Goal: Task Accomplishment & Management: Manage account settings

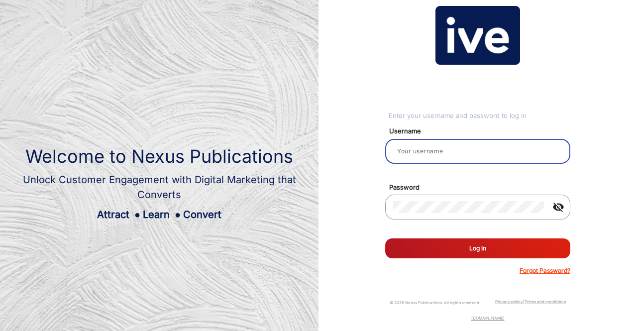
click at [416, 145] on input "email" at bounding box center [477, 151] width 169 height 12
type input "K"
type input "kcooper"
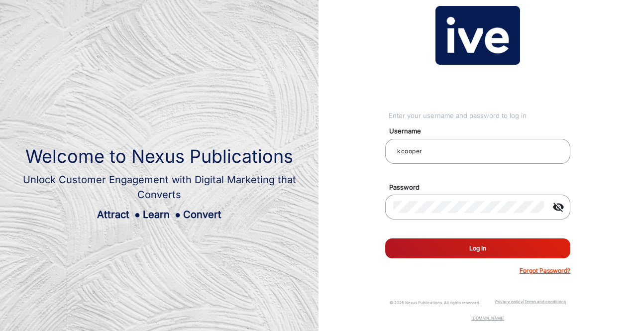
click at [523, 242] on button "Log In" at bounding box center [477, 249] width 185 height 20
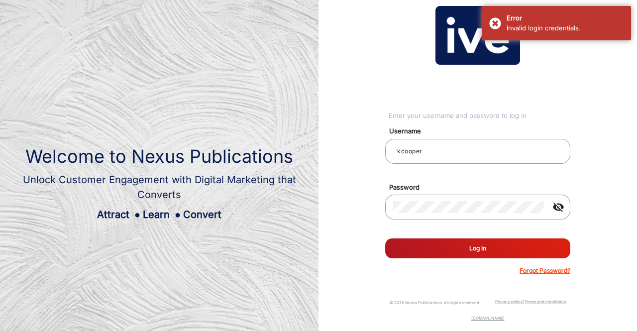
click at [616, 184] on div "Enter your username and password to log in Username kcooper Password visibility…" at bounding box center [478, 140] width 334 height 281
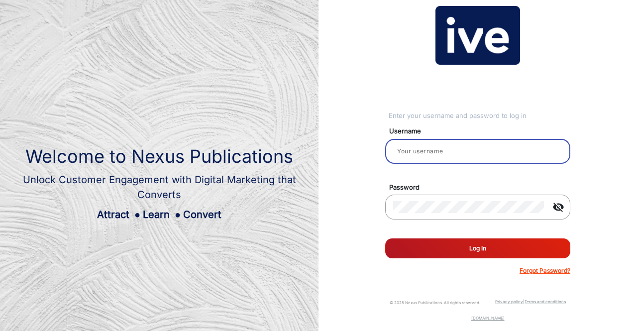
click at [428, 152] on input "email" at bounding box center [477, 151] width 169 height 12
paste input "RamsayHealth1"
type input "RamsayHealth1"
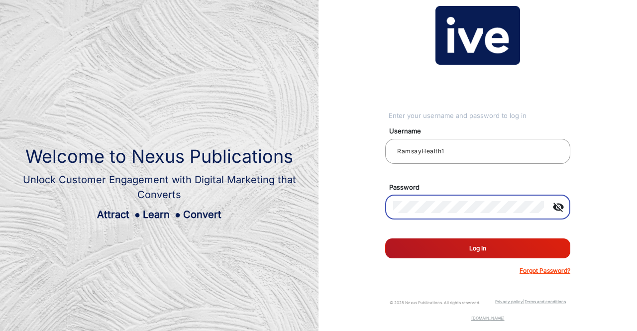
click at [506, 249] on button "Log In" at bounding box center [477, 249] width 185 height 20
